Goal: Find specific page/section: Find specific page/section

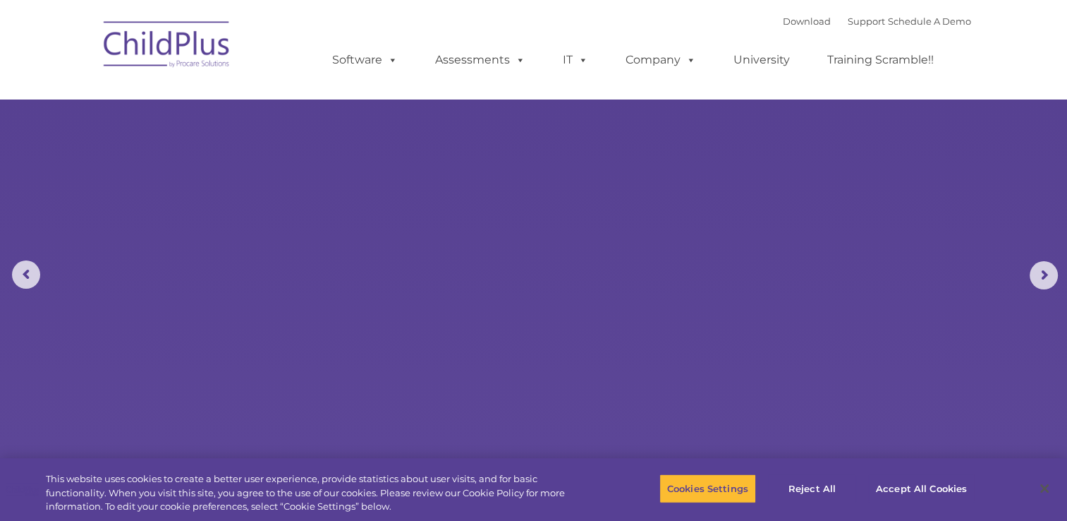
select select "MEDIUM"
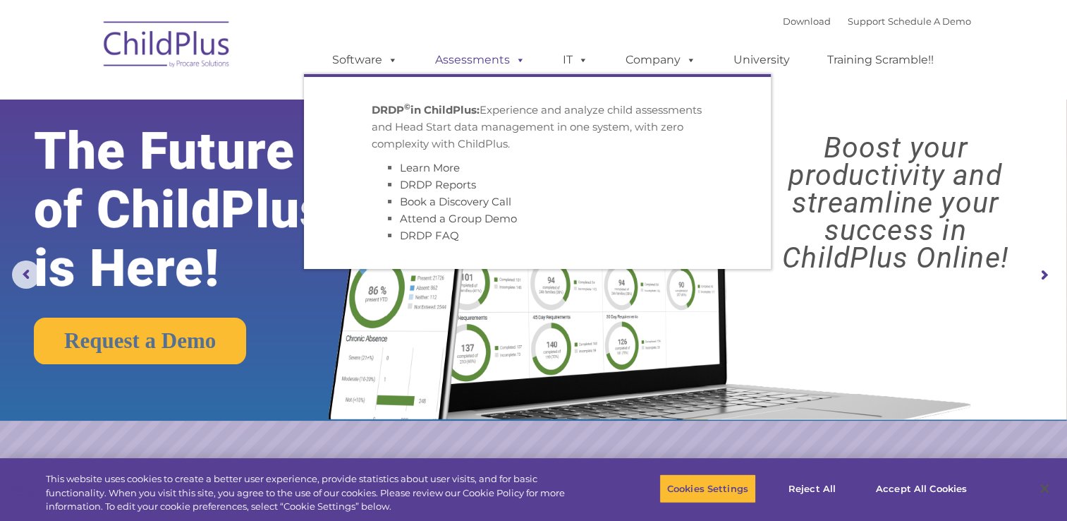
click at [494, 63] on link "Assessments" at bounding box center [480, 60] width 119 height 28
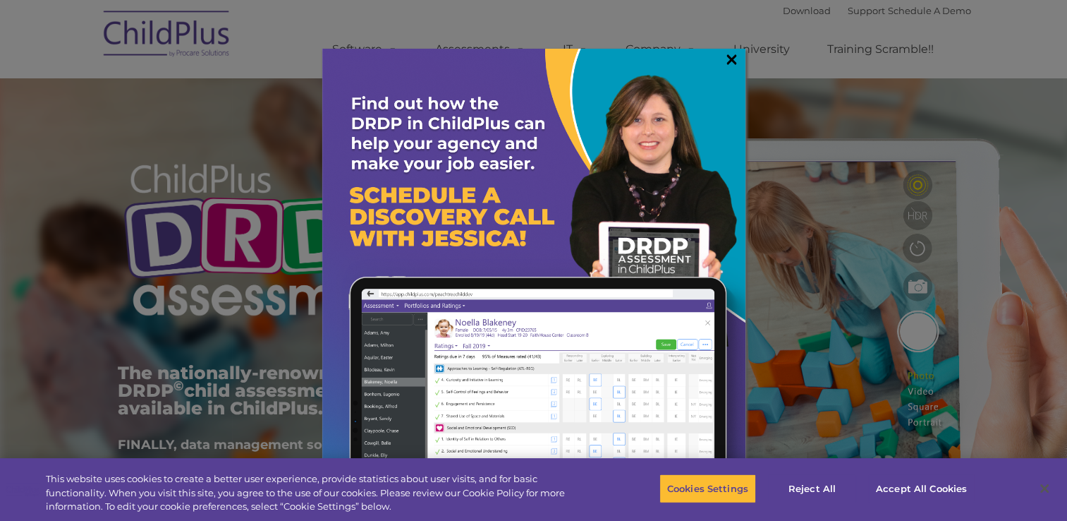
click at [731, 59] on link "×" at bounding box center [732, 59] width 16 height 14
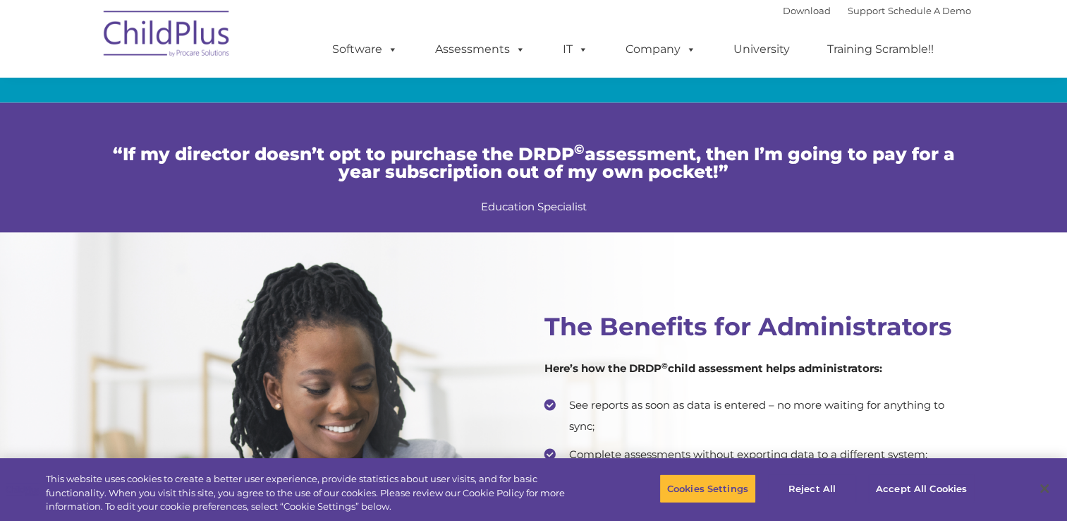
scroll to position [2698, 0]
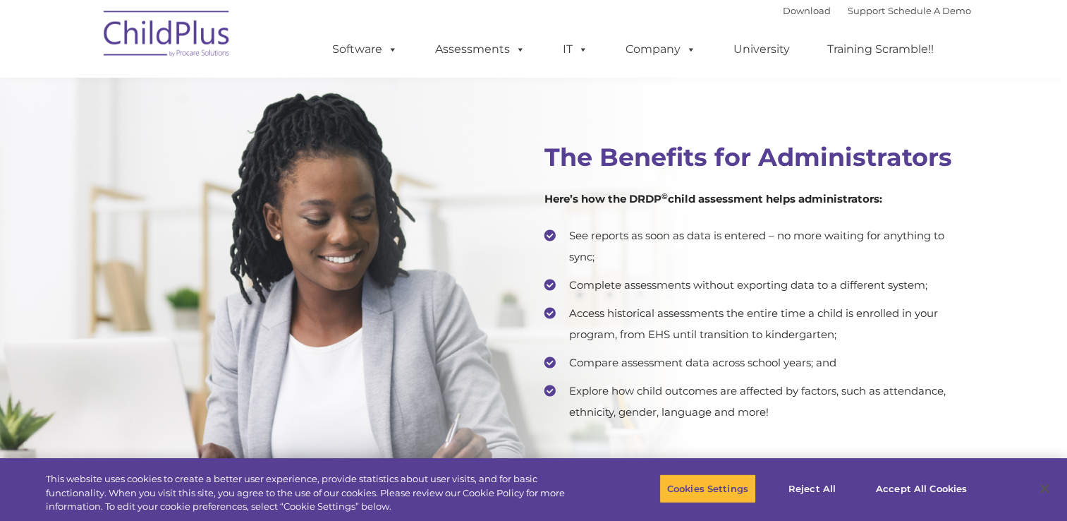
click at [1048, 257] on div "The Benefits for Administrators Here’s how the DRDP © child assessment helps ad…" at bounding box center [533, 290] width 1067 height 454
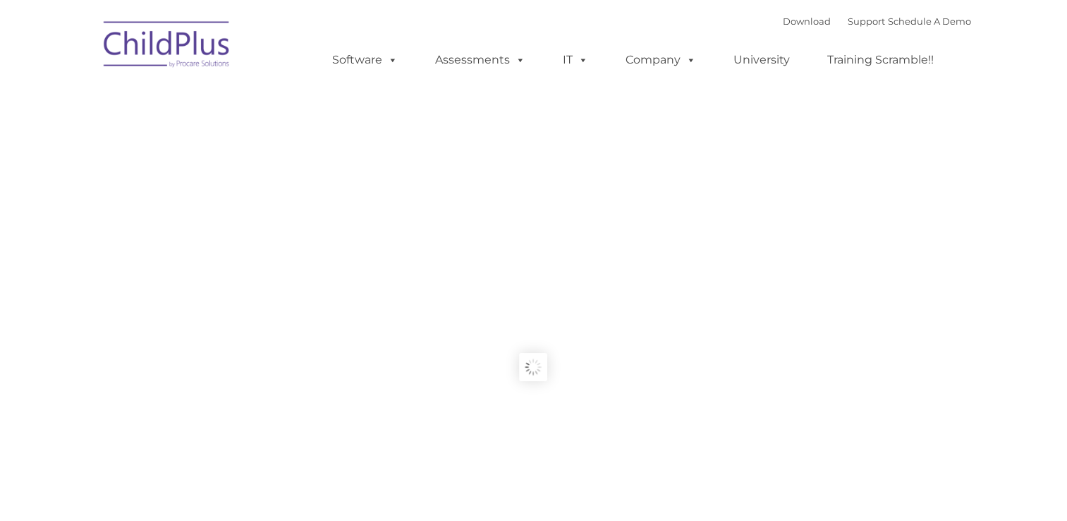
type input ""
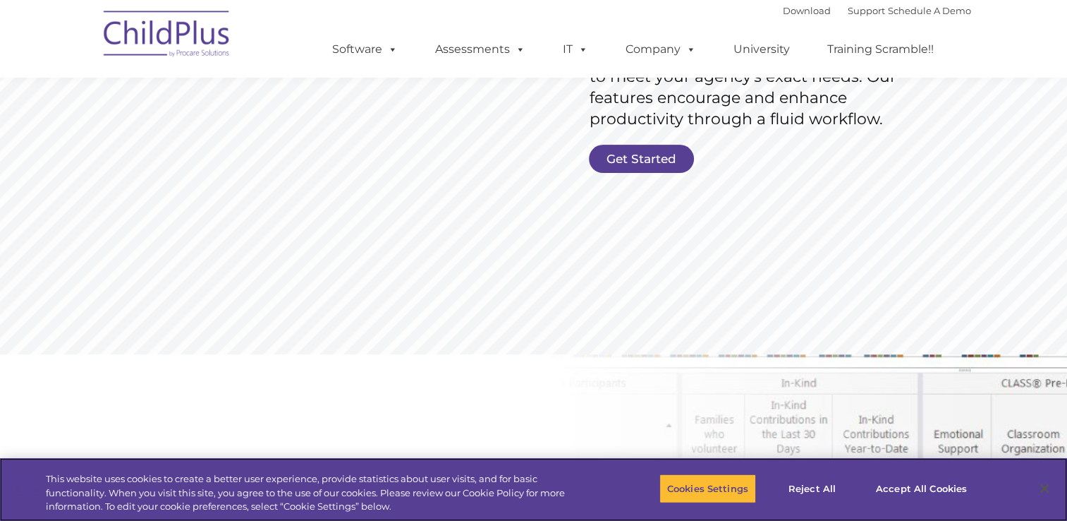
scroll to position [327, 0]
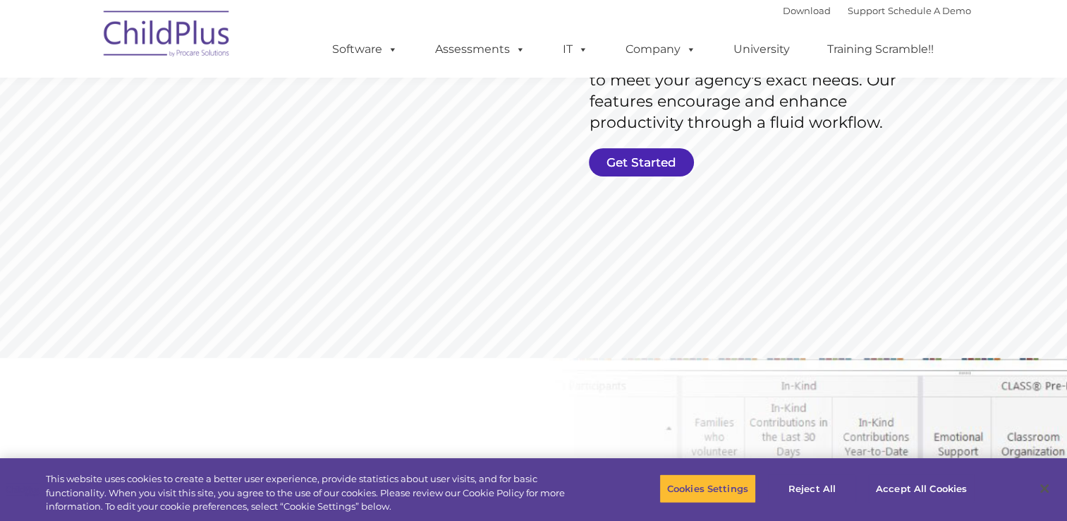
click at [660, 151] on link "Get Started" at bounding box center [641, 162] width 105 height 28
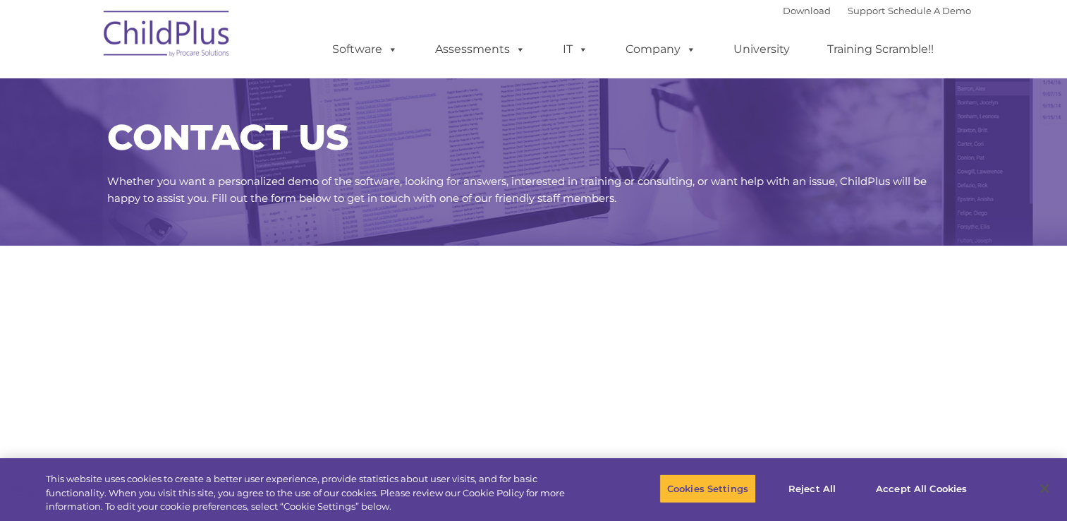
select select "MEDIUM"
